Goal: Navigation & Orientation: Find specific page/section

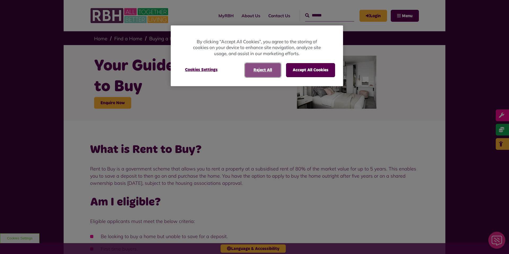
click at [268, 69] on button "Reject All" at bounding box center [263, 70] width 36 height 14
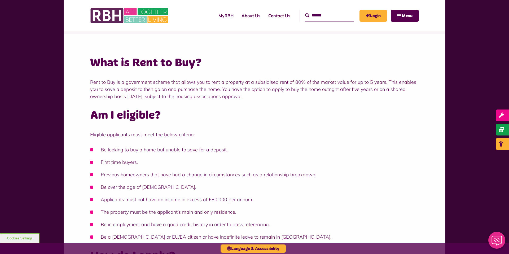
scroll to position [86, 0]
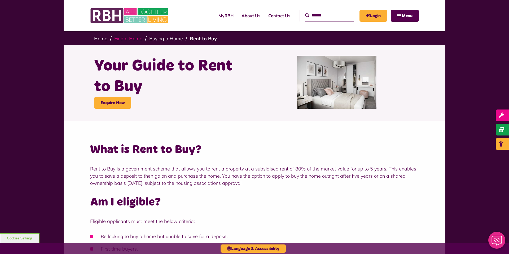
click at [122, 36] on link "Find a Home" at bounding box center [128, 39] width 28 height 6
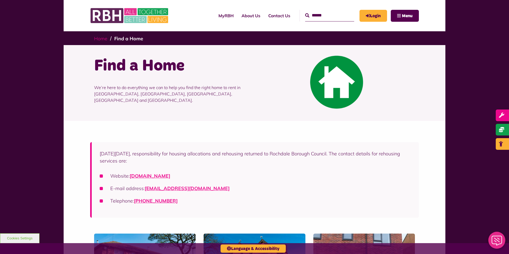
click at [106, 38] on link "Home" at bounding box center [100, 39] width 13 height 6
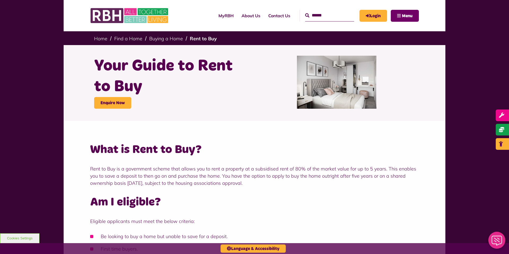
click at [403, 16] on span "Menu" at bounding box center [407, 16] width 11 height 4
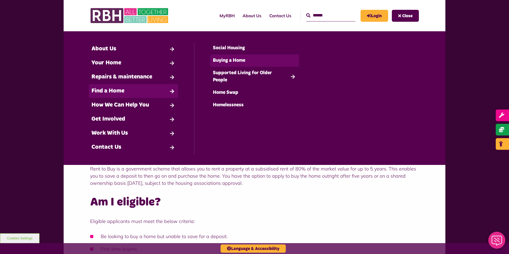
click at [221, 60] on link "Buying a Home" at bounding box center [254, 60] width 89 height 12
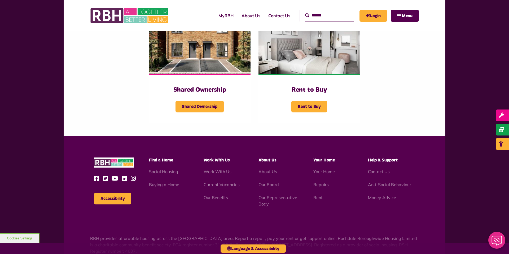
scroll to position [179, 0]
